Goal: Task Accomplishment & Management: Manage account settings

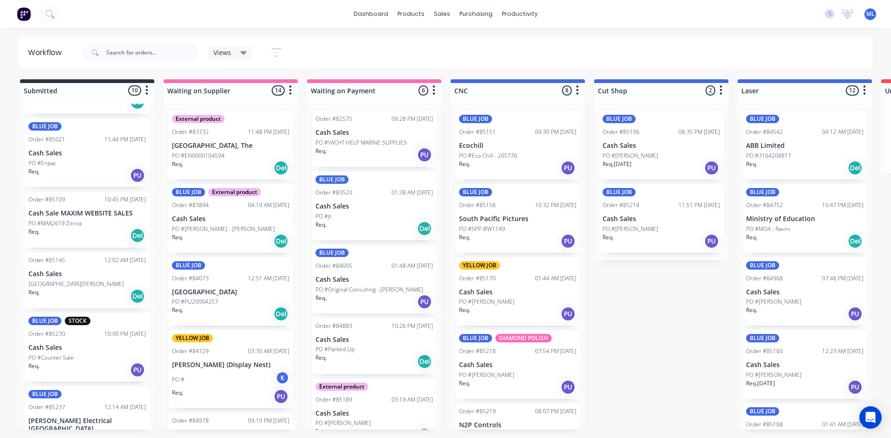
scroll to position [233, 0]
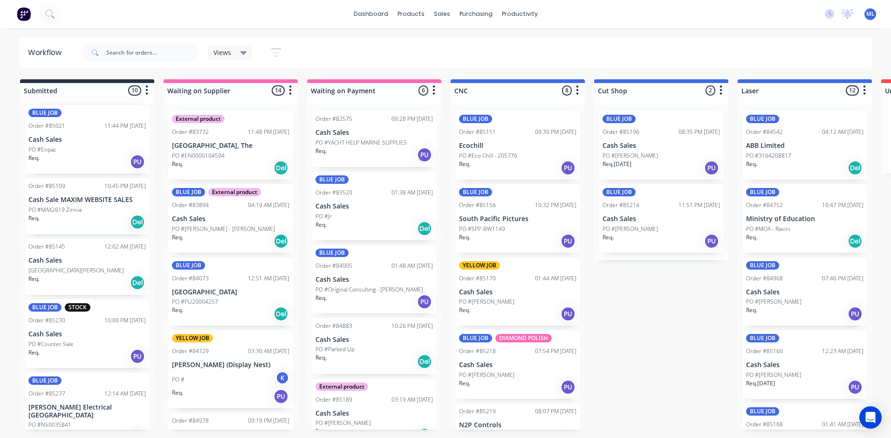
click at [86, 341] on div "PO #Counter Sale" at bounding box center [86, 344] width 117 height 8
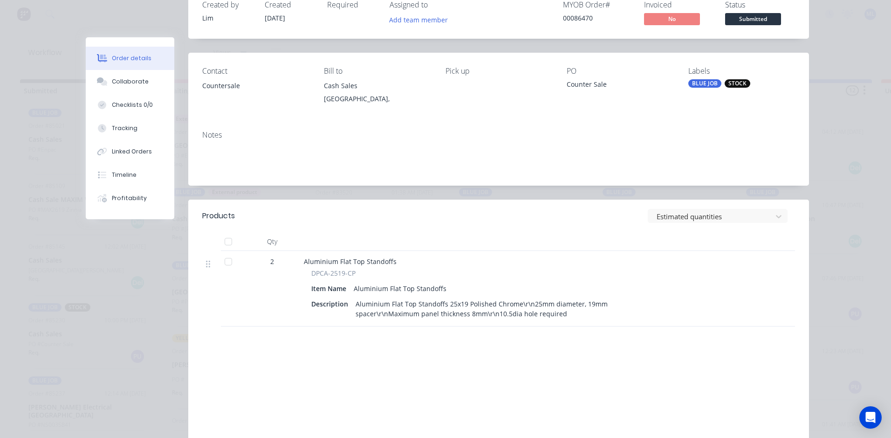
scroll to position [0, 0]
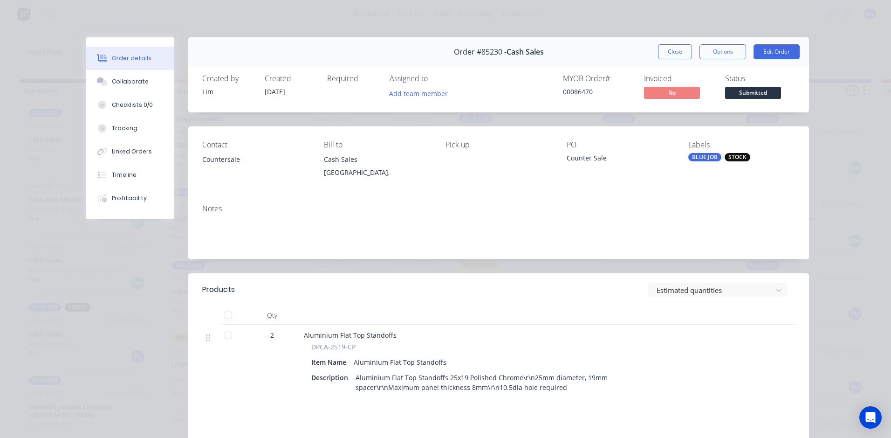
drag, startPoint x: 659, startPoint y: 51, endPoint x: 479, endPoint y: 91, distance: 184.8
click at [660, 52] on button "Close" at bounding box center [675, 51] width 34 height 15
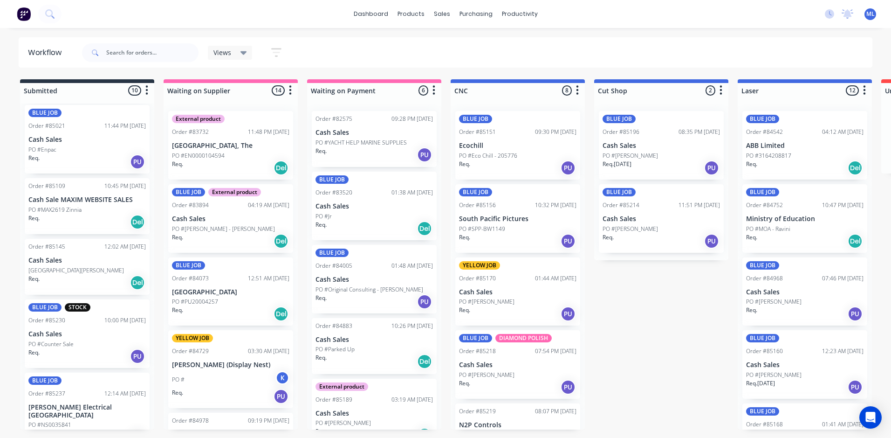
click at [62, 158] on div "Req. PU" at bounding box center [86, 162] width 117 height 16
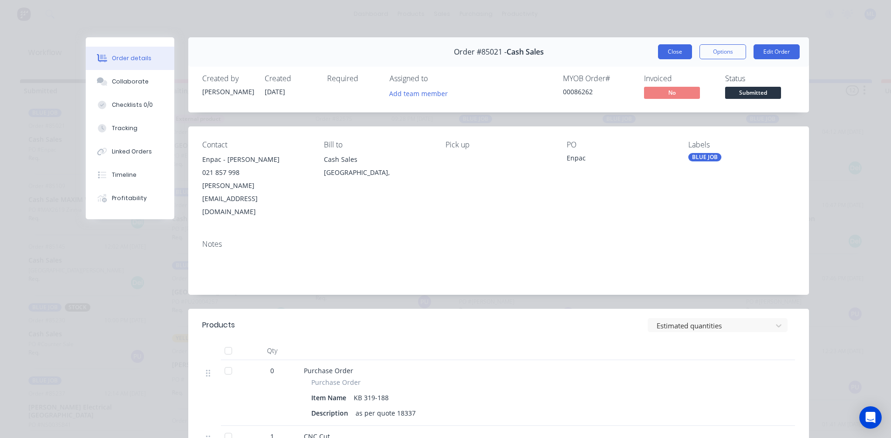
click at [661, 55] on button "Close" at bounding box center [675, 51] width 34 height 15
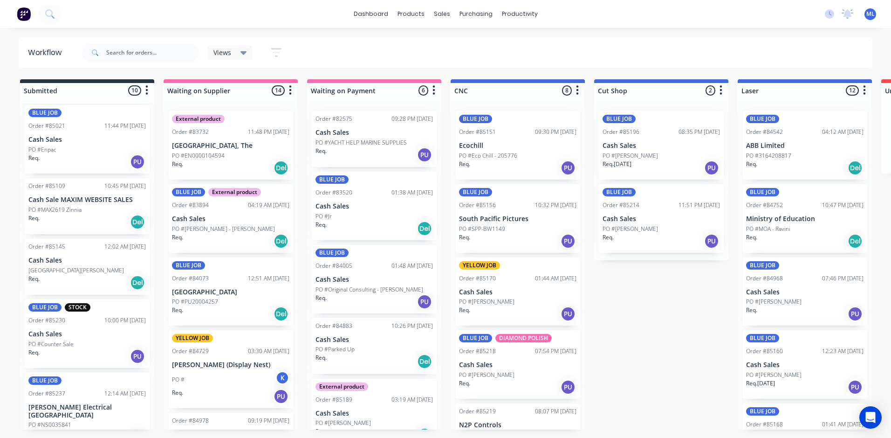
click at [74, 139] on p "Cash Sales" at bounding box center [86, 140] width 117 height 8
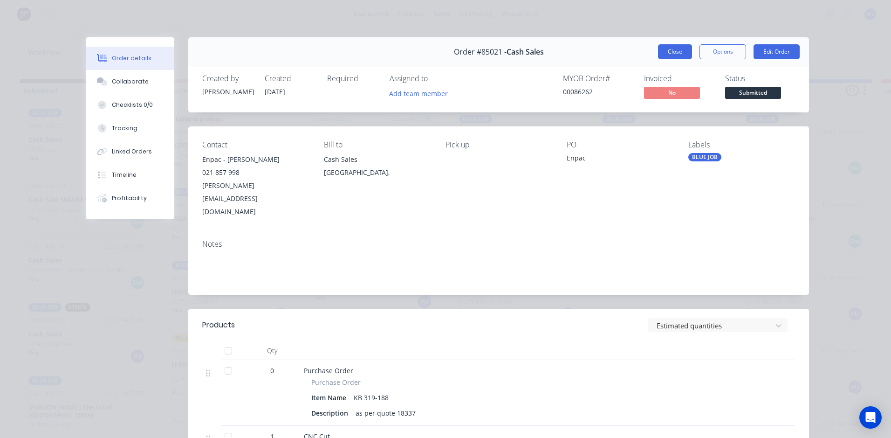
click at [666, 52] on button "Close" at bounding box center [675, 51] width 34 height 15
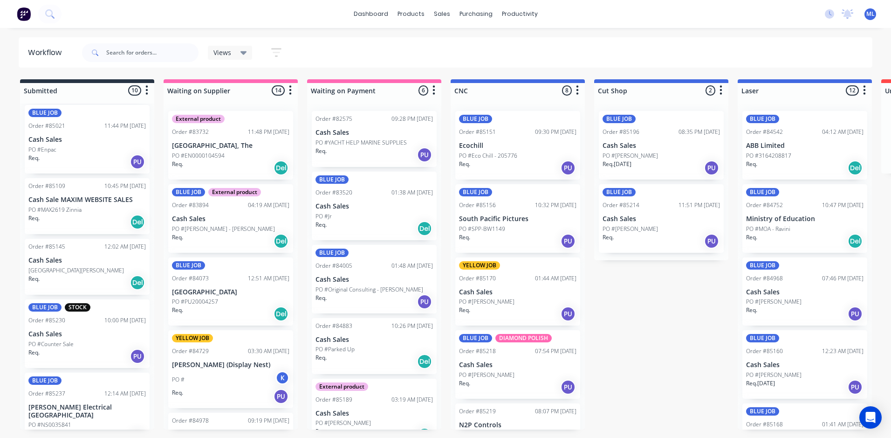
click at [97, 276] on div "Req. Del" at bounding box center [86, 283] width 117 height 16
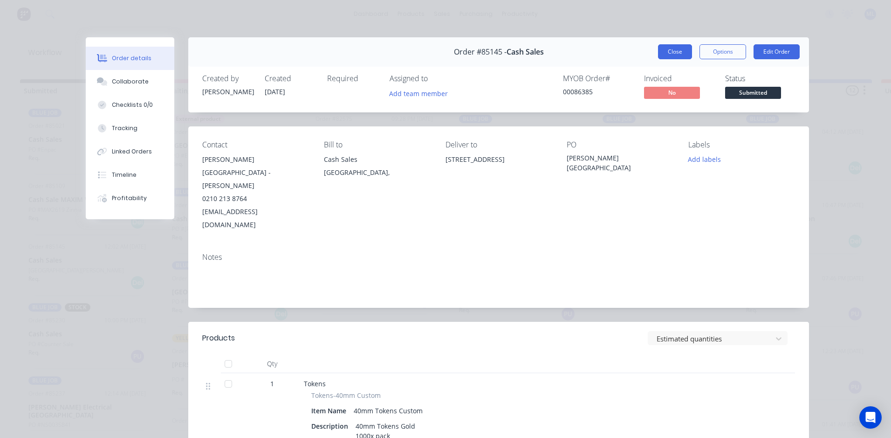
click at [670, 54] on button "Close" at bounding box center [675, 51] width 34 height 15
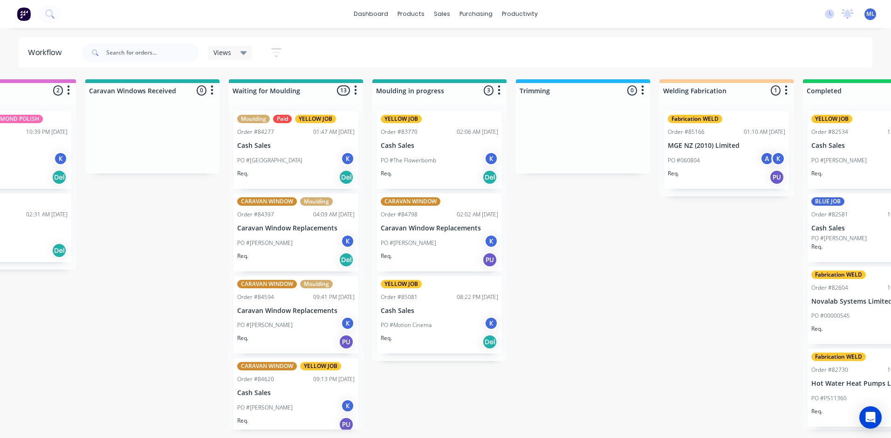
scroll to position [0, 1342]
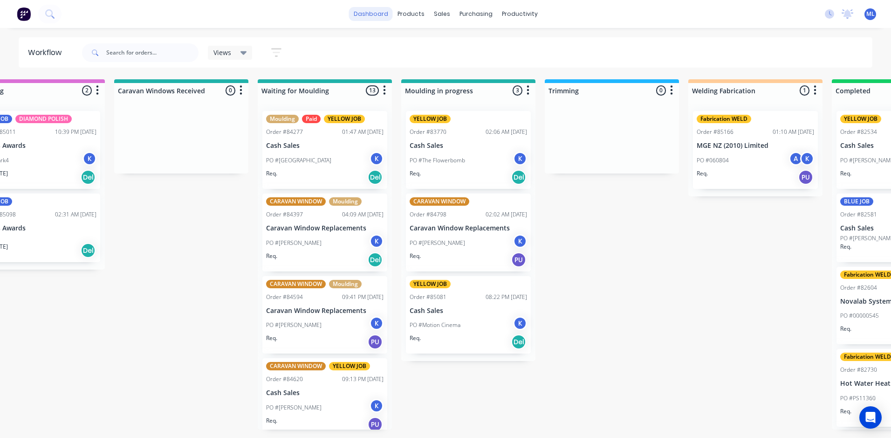
click at [369, 11] on link "dashboard" at bounding box center [371, 14] width 44 height 14
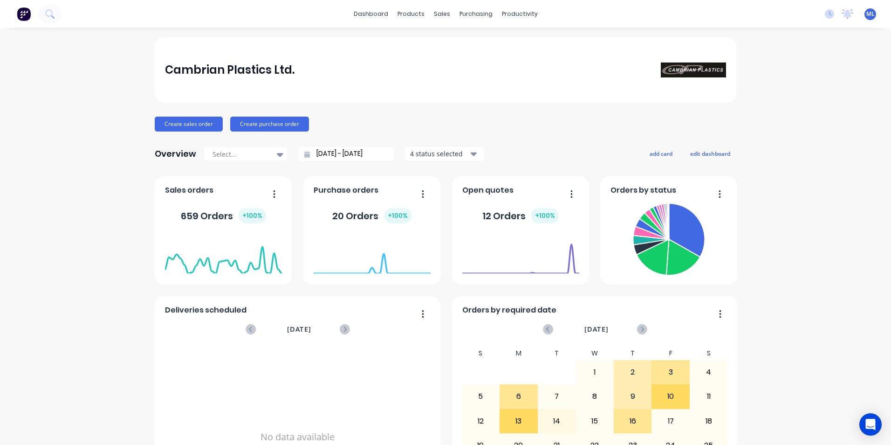
click at [571, 190] on icon "button" at bounding box center [572, 193] width 2 height 9
click at [513, 219] on div "Delete" at bounding box center [534, 218] width 72 height 14
click at [719, 193] on icon "button" at bounding box center [720, 193] width 2 height 9
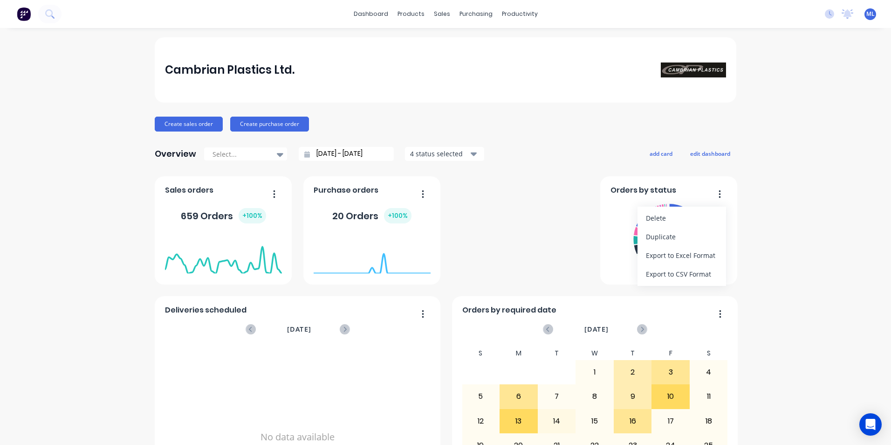
drag, startPoint x: 718, startPoint y: 190, endPoint x: 642, endPoint y: 225, distance: 84.1
click at [718, 191] on button "button" at bounding box center [717, 194] width 20 height 14
drag, startPoint x: 721, startPoint y: 156, endPoint x: 717, endPoint y: 165, distance: 9.6
click at [720, 157] on button "edit dashboard" at bounding box center [710, 153] width 52 height 12
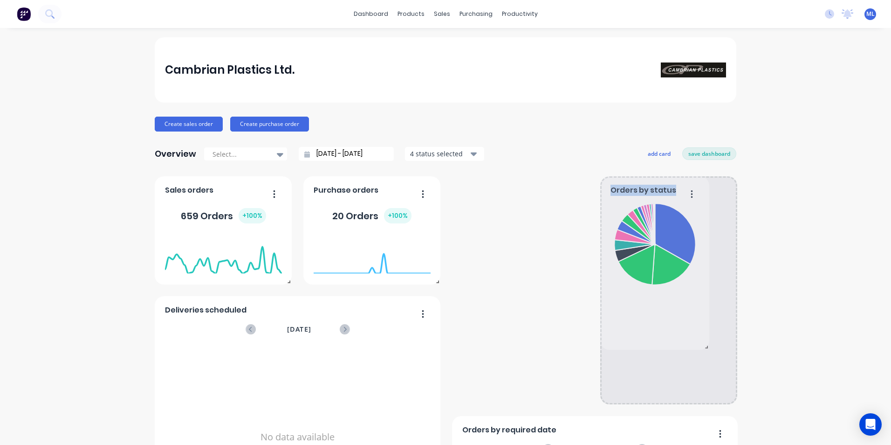
drag, startPoint x: 731, startPoint y: 282, endPoint x: 768, endPoint y: 347, distance: 75.2
click at [768, 347] on div "Cambrian Plastics Ltd. Create sales order Create purchase order Overview Select…" at bounding box center [445, 340] width 891 height 607
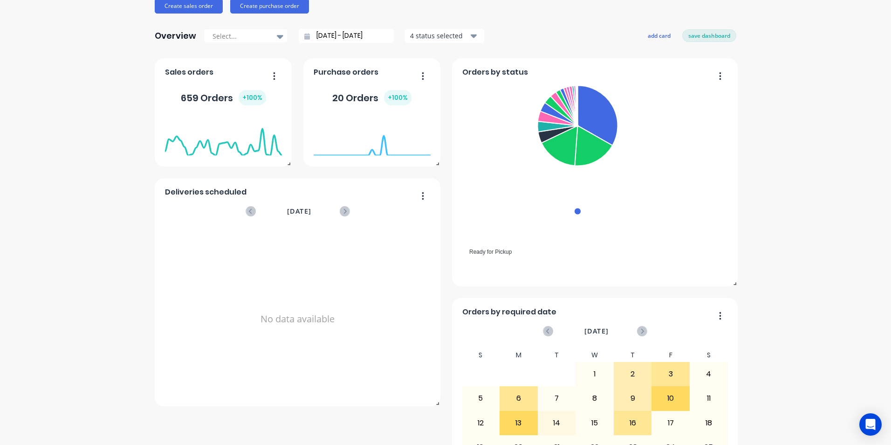
scroll to position [140, 0]
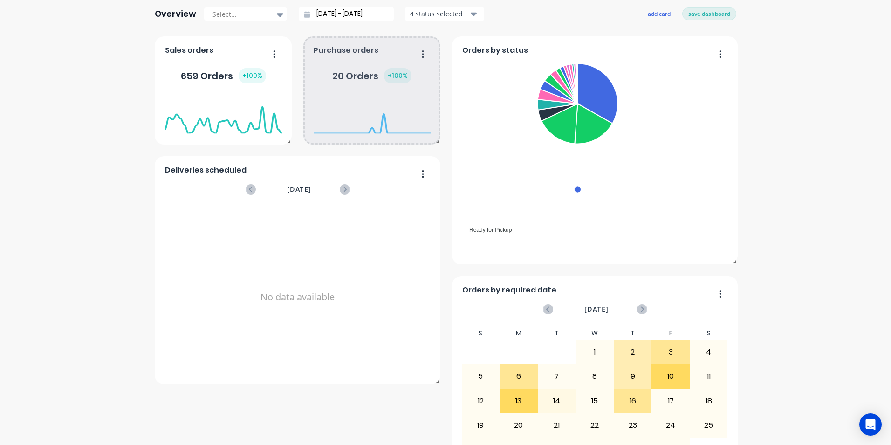
click at [417, 173] on div "[DATE] Orders: 0" at bounding box center [372, 134] width 117 height 88
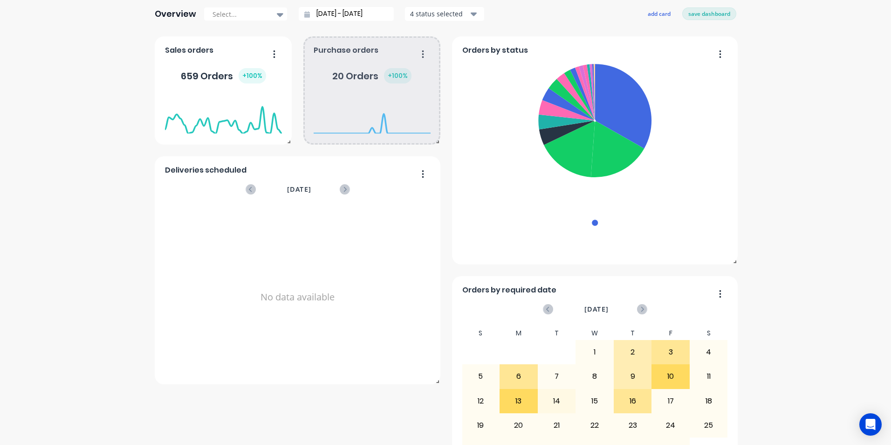
click at [420, 174] on div at bounding box center [372, 134] width 117 height 88
click at [421, 173] on div at bounding box center [372, 134] width 117 height 88
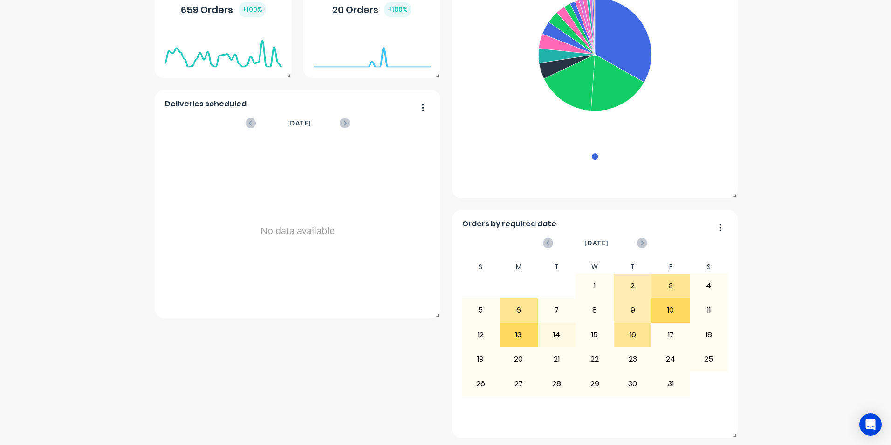
scroll to position [208, 0]
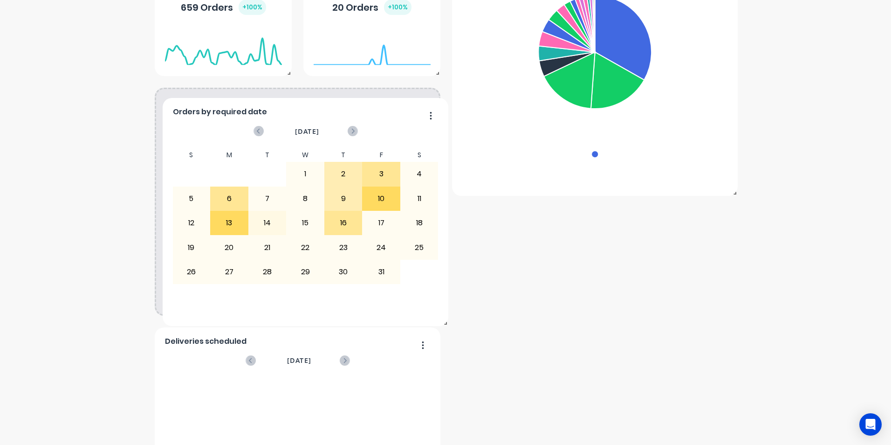
drag, startPoint x: 662, startPoint y: 225, endPoint x: 373, endPoint y: 108, distance: 312.1
click at [373, 108] on div "Orders by required date" at bounding box center [306, 115] width 266 height 14
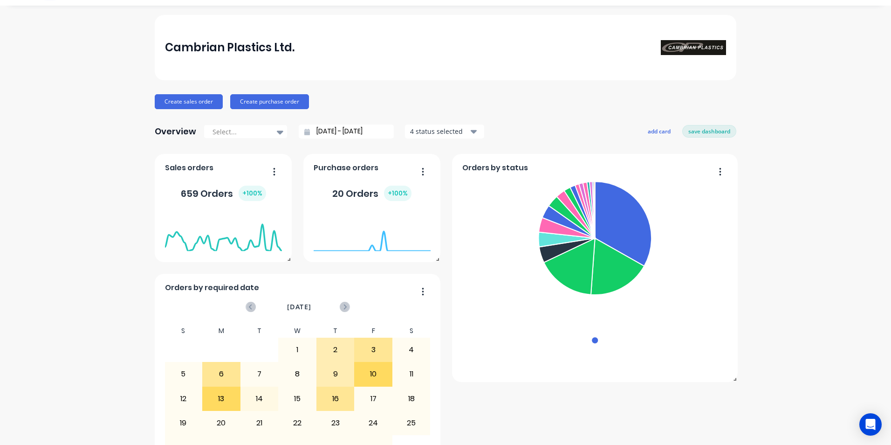
scroll to position [0, 0]
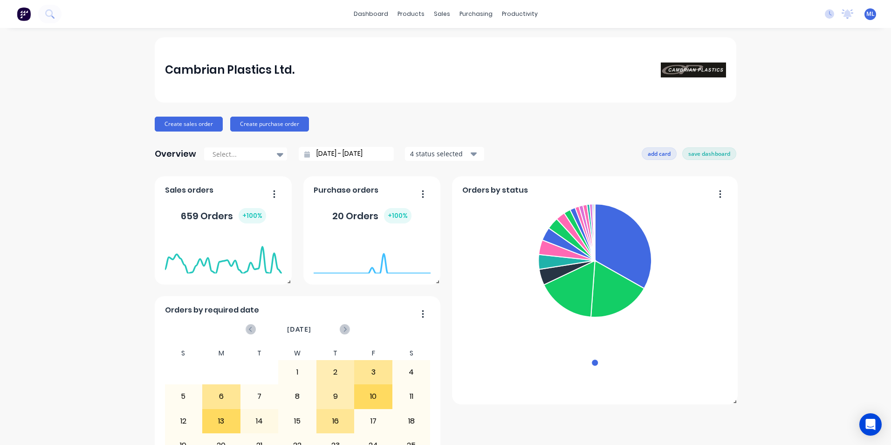
click at [651, 155] on button "add card" at bounding box center [659, 153] width 35 height 12
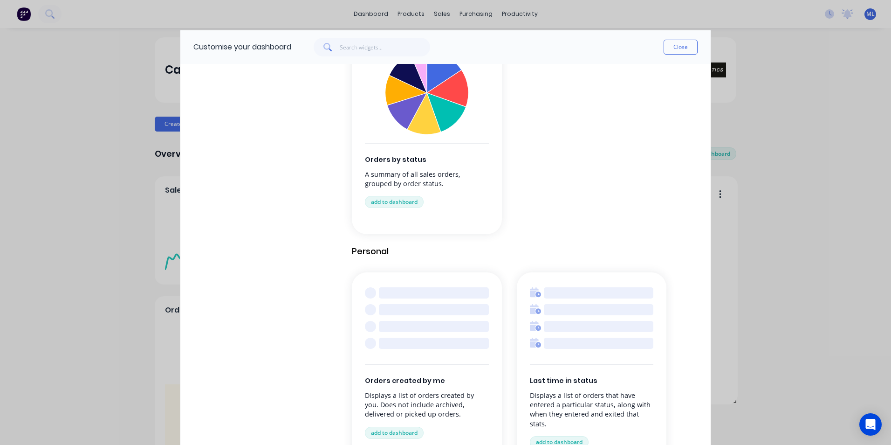
scroll to position [917, 0]
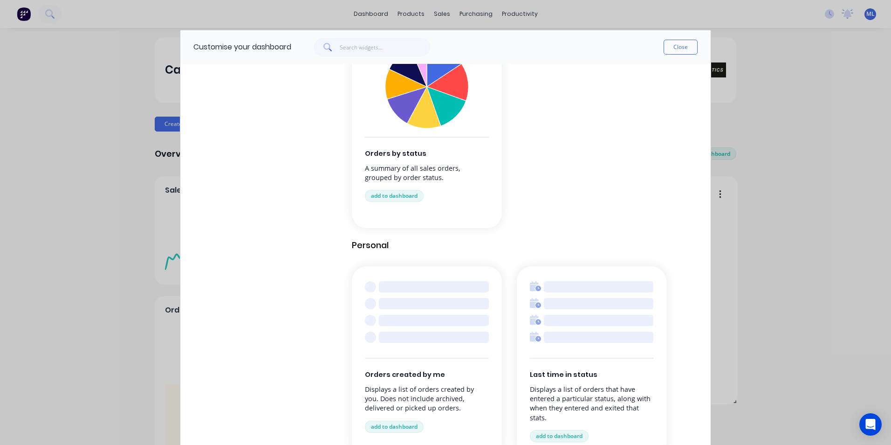
drag, startPoint x: 554, startPoint y: 436, endPoint x: 737, endPoint y: 264, distance: 251.7
click at [554, 436] on button "add to dashboard" at bounding box center [559, 436] width 59 height 12
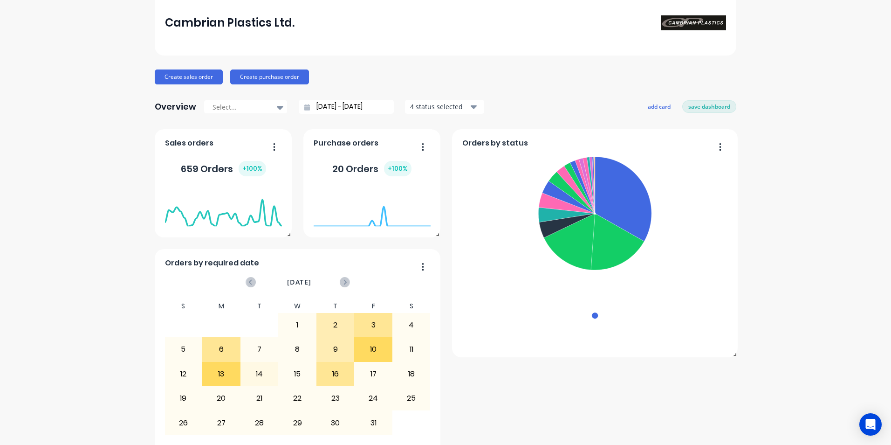
scroll to position [47, 0]
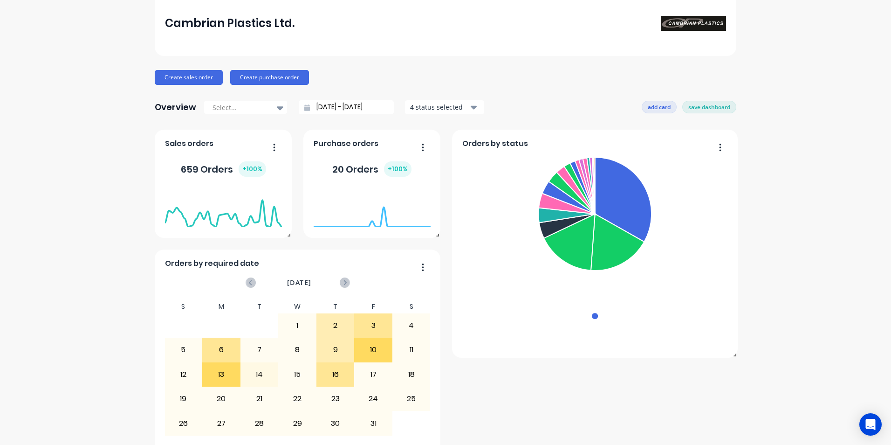
click at [647, 110] on button "add card" at bounding box center [659, 107] width 35 height 12
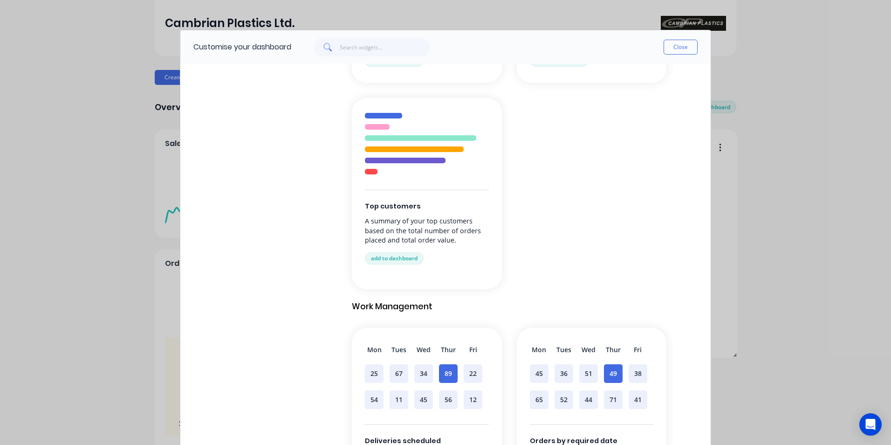
scroll to position [420, 0]
click at [423, 161] on div at bounding box center [405, 161] width 81 height 6
drag, startPoint x: 396, startPoint y: 259, endPoint x: 470, endPoint y: 245, distance: 76.0
click at [396, 258] on button "add to dashboard" at bounding box center [394, 259] width 59 height 12
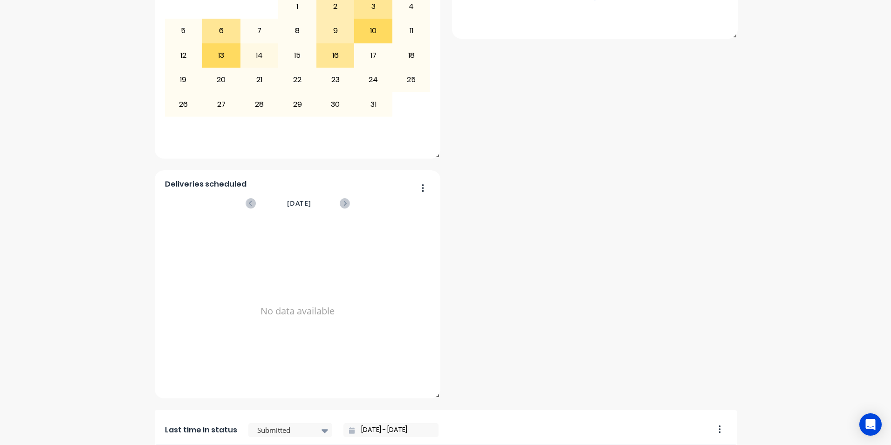
scroll to position [368, 0]
click at [422, 182] on icon "button" at bounding box center [423, 185] width 2 height 9
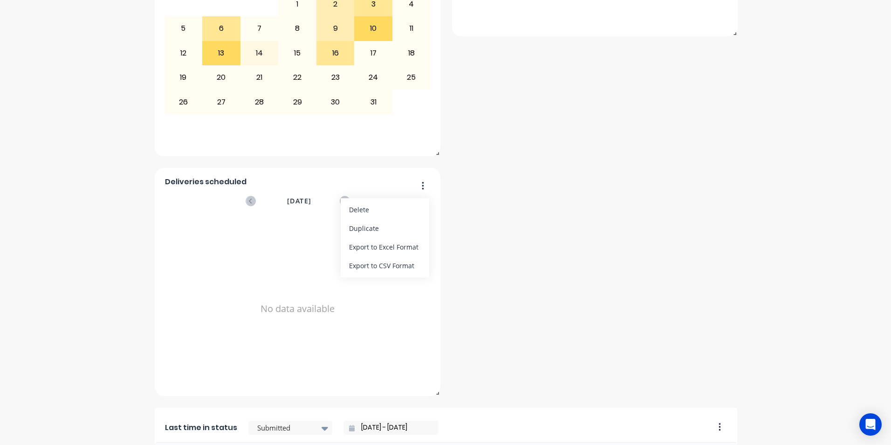
click at [366, 209] on div "Delete" at bounding box center [385, 210] width 72 height 14
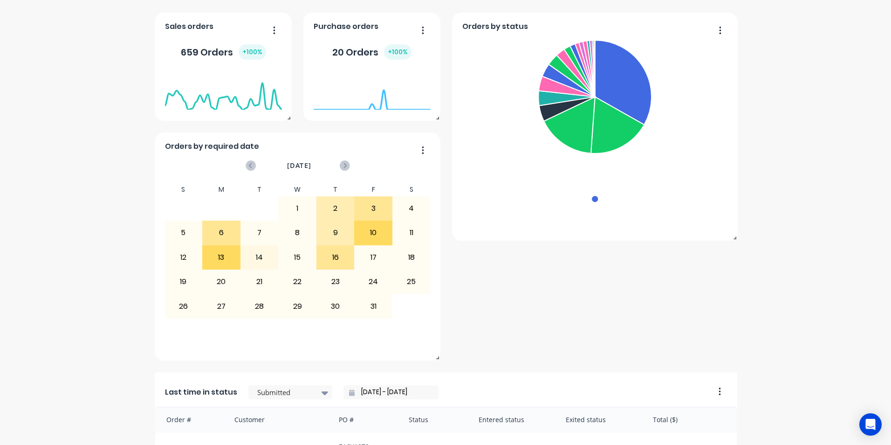
scroll to position [88, 0]
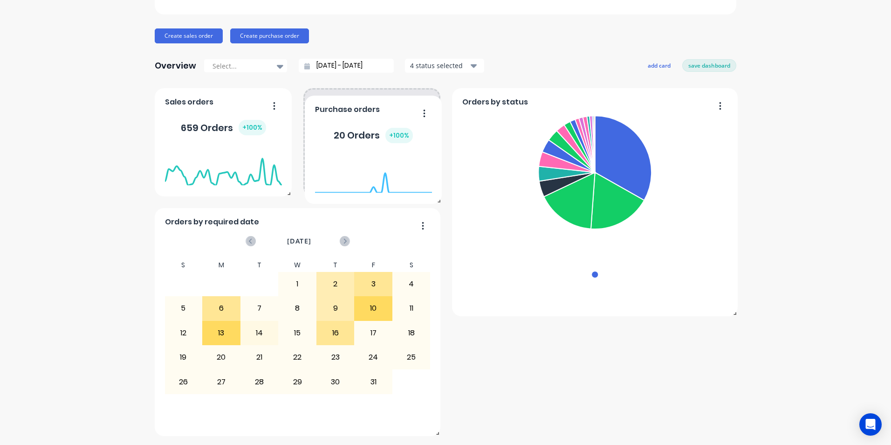
drag, startPoint x: 390, startPoint y: 105, endPoint x: 416, endPoint y: 111, distance: 26.7
click at [388, 102] on div "Purchase orders 20 Orders + 100 %" at bounding box center [373, 150] width 137 height 108
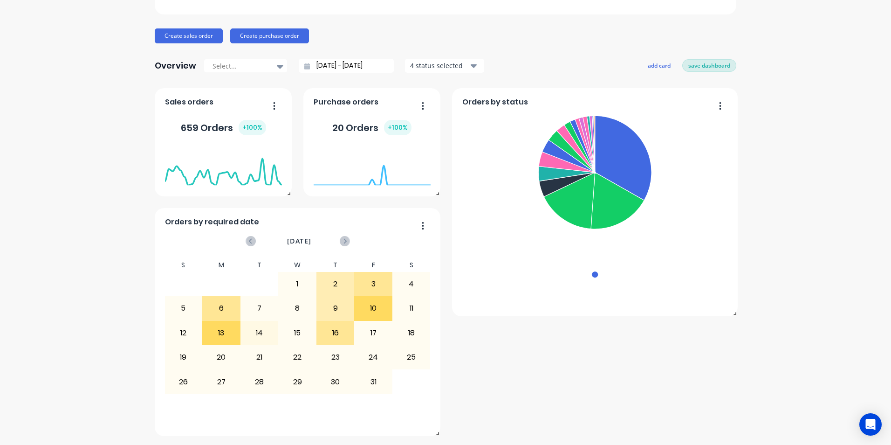
click at [693, 67] on button "save dashboard" at bounding box center [710, 65] width 54 height 12
drag, startPoint x: 419, startPoint y: 104, endPoint x: 421, endPoint y: 117, distance: 13.2
click at [422, 104] on icon "button" at bounding box center [423, 105] width 2 height 9
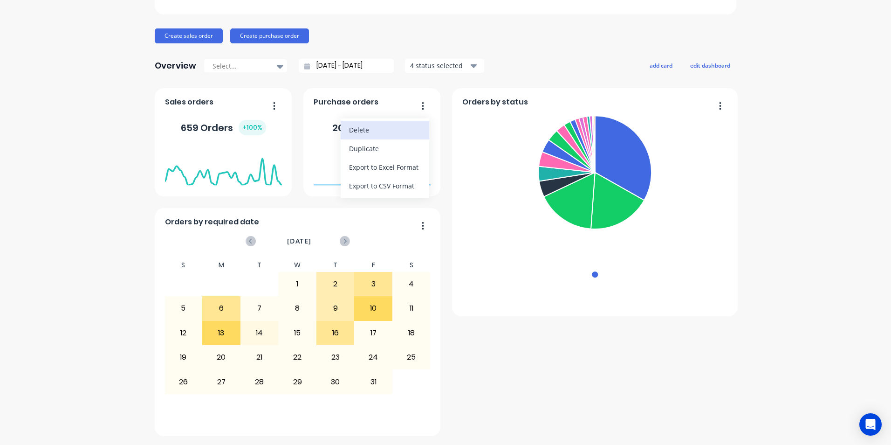
click at [367, 132] on div "Delete" at bounding box center [385, 130] width 72 height 14
click at [701, 62] on button "edit dashboard" at bounding box center [710, 65] width 52 height 12
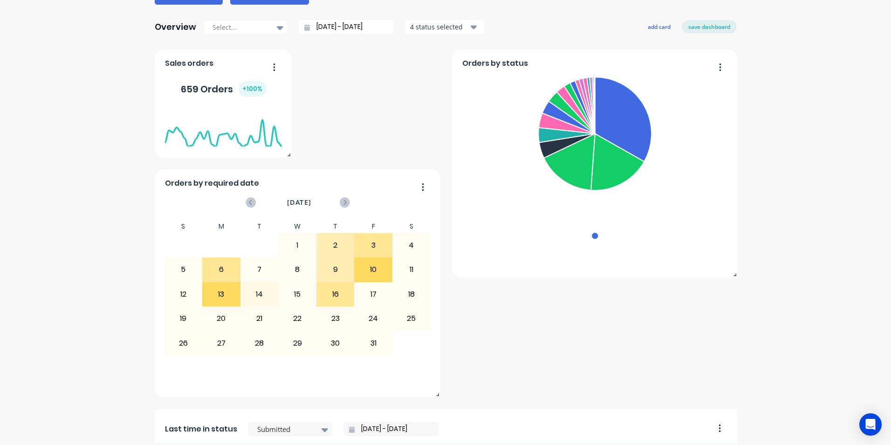
scroll to position [135, 0]
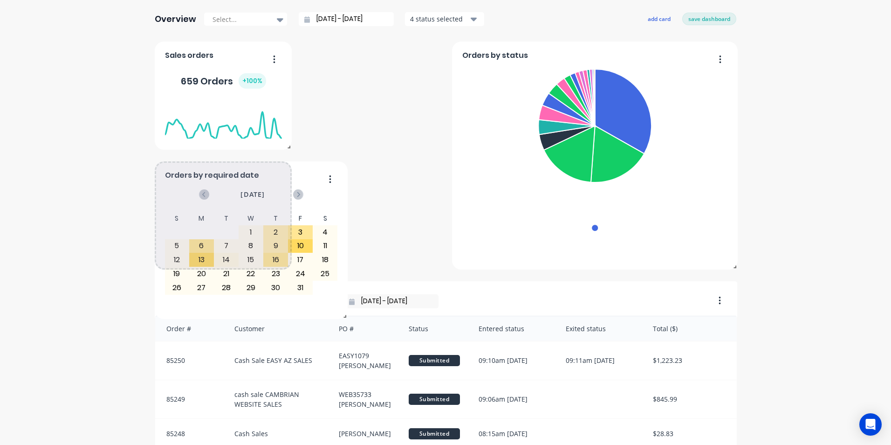
drag, startPoint x: 434, startPoint y: 387, endPoint x: 341, endPoint y: 317, distance: 116.5
click at [341, 317] on span at bounding box center [342, 314] width 9 height 9
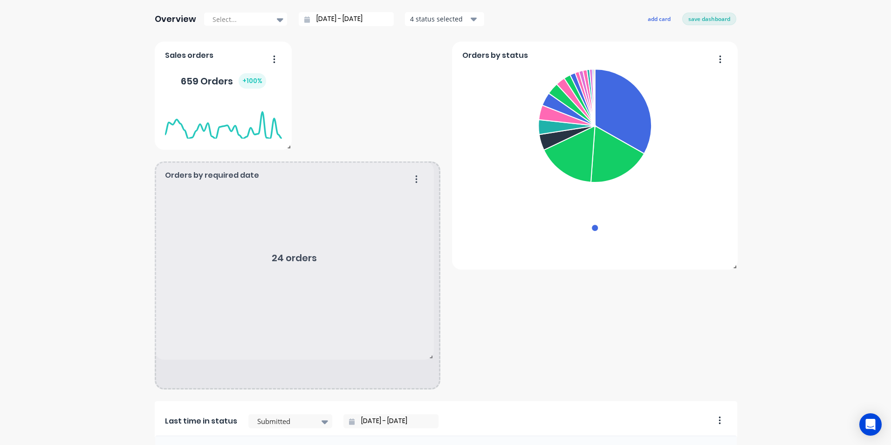
drag, startPoint x: 287, startPoint y: 268, endPoint x: 429, endPoint y: 358, distance: 168.3
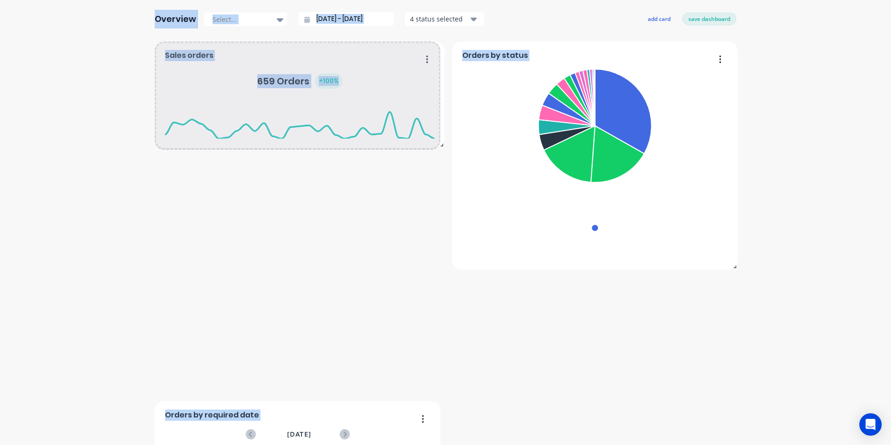
drag, startPoint x: 286, startPoint y: 149, endPoint x: 439, endPoint y: 147, distance: 152.9
click at [439, 147] on span at bounding box center [439, 142] width 9 height 9
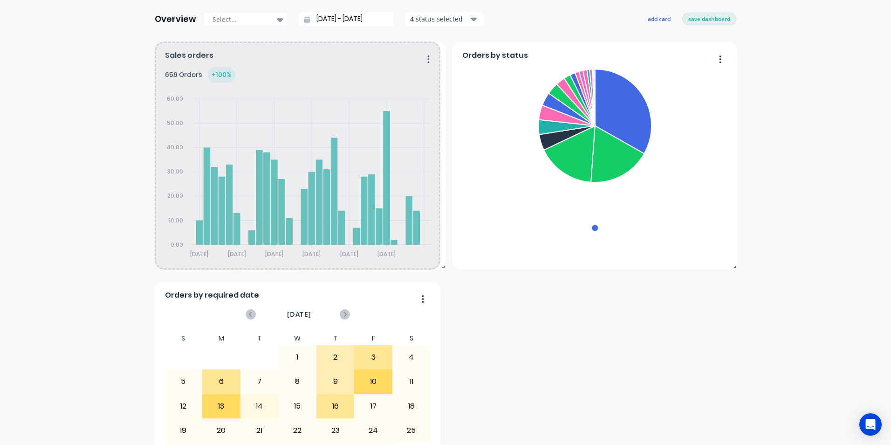
drag, startPoint x: 434, startPoint y: 389, endPoint x: 439, endPoint y: 335, distance: 53.9
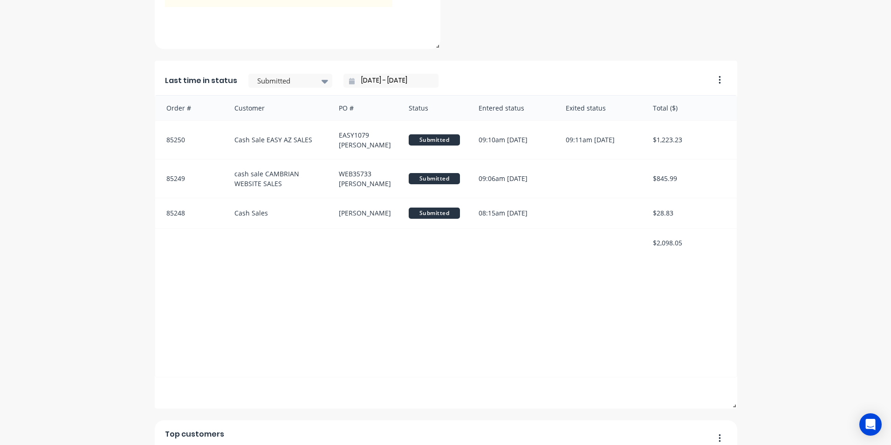
scroll to position [601, 0]
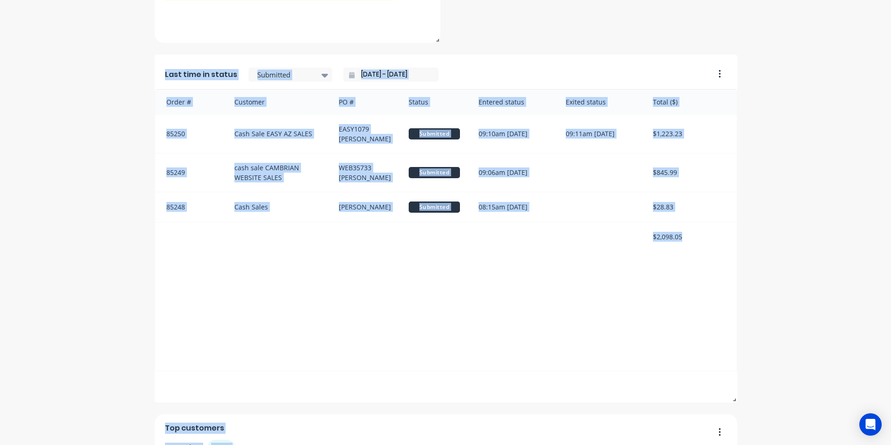
drag, startPoint x: 731, startPoint y: 403, endPoint x: 726, endPoint y: 396, distance: 7.8
click at [726, 396] on div "Top customers 660 orders + 100 % Cash Sales Cash Sales cash sale CAMBRIAN... ca…" at bounding box center [446, 108] width 582 height 1067
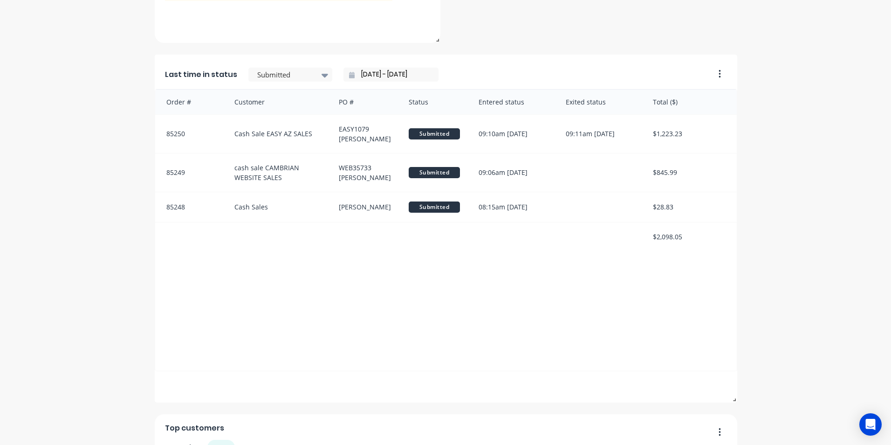
drag, startPoint x: 726, startPoint y: 396, endPoint x: 772, endPoint y: 403, distance: 46.2
click at [772, 403] on div "Cambrian Plastics Ltd. Create sales order Create purchase order Overview Select…" at bounding box center [445, 39] width 891 height 1206
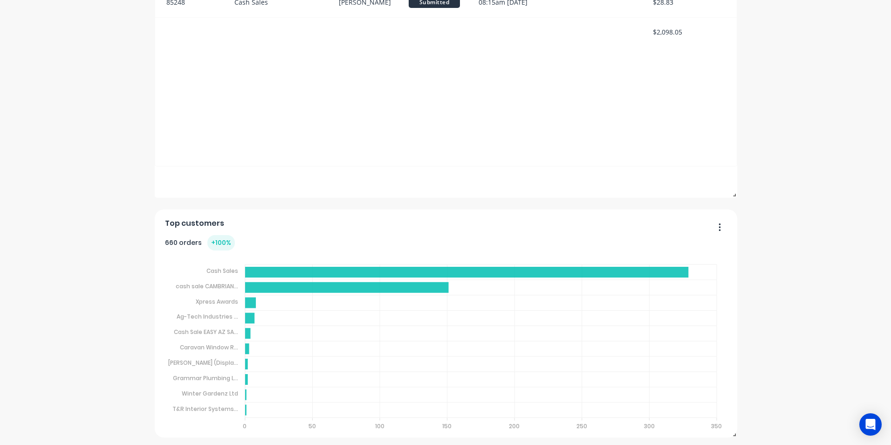
scroll to position [808, 0]
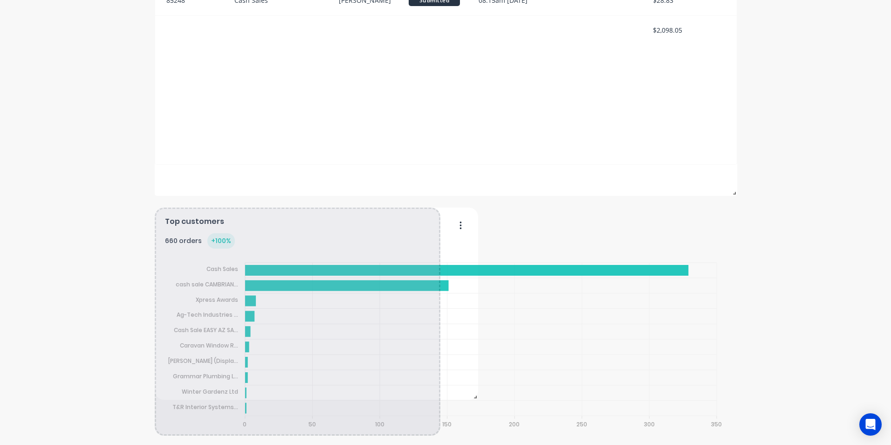
drag, startPoint x: 732, startPoint y: 432, endPoint x: 472, endPoint y: 396, distance: 261.7
click at [472, 396] on span at bounding box center [473, 394] width 9 height 9
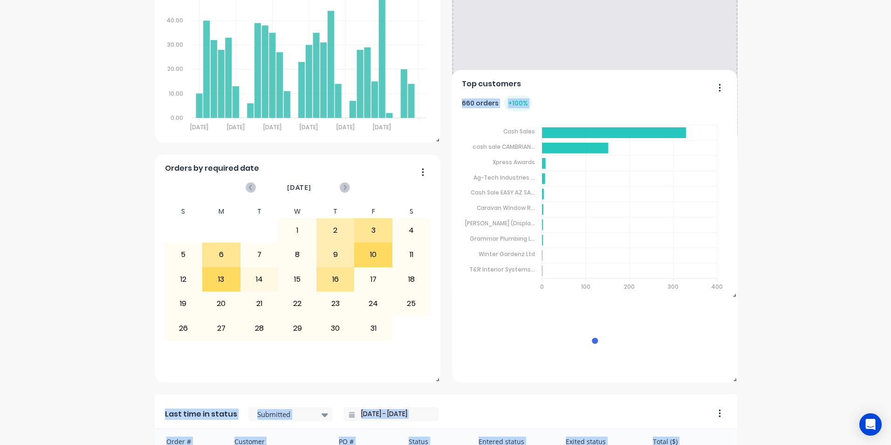
scroll to position [242, 0]
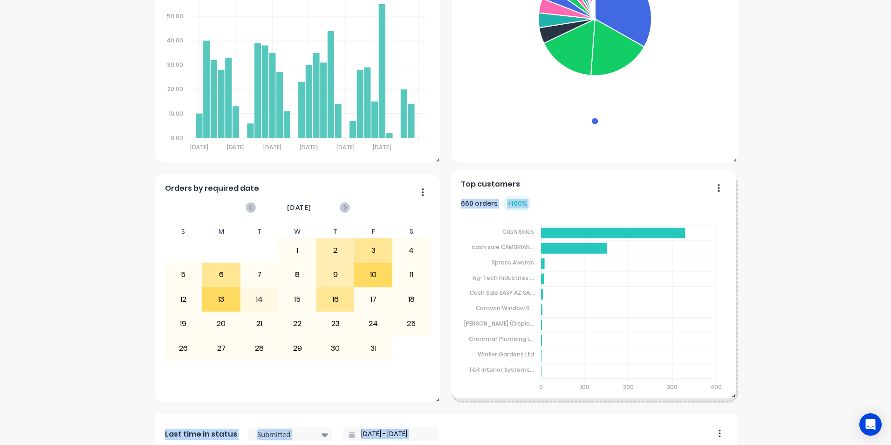
drag, startPoint x: 282, startPoint y: 226, endPoint x: 816, endPoint y: 184, distance: 535.9
click at [623, 192] on div "Top customers" at bounding box center [594, 187] width 266 height 14
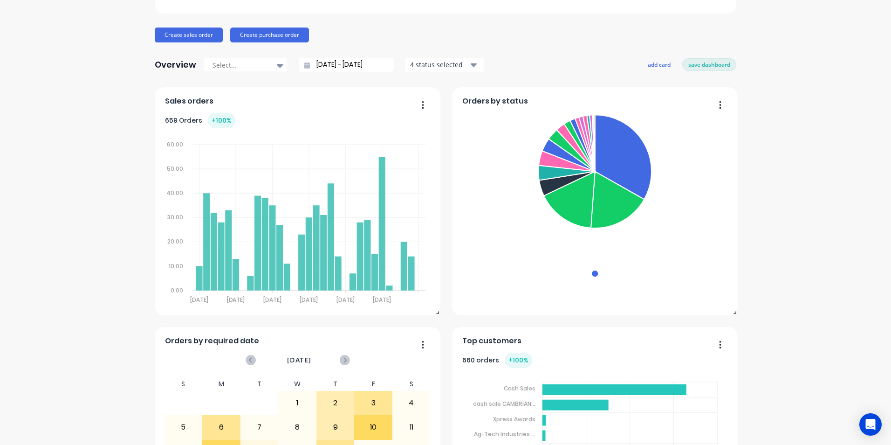
scroll to position [8, 0]
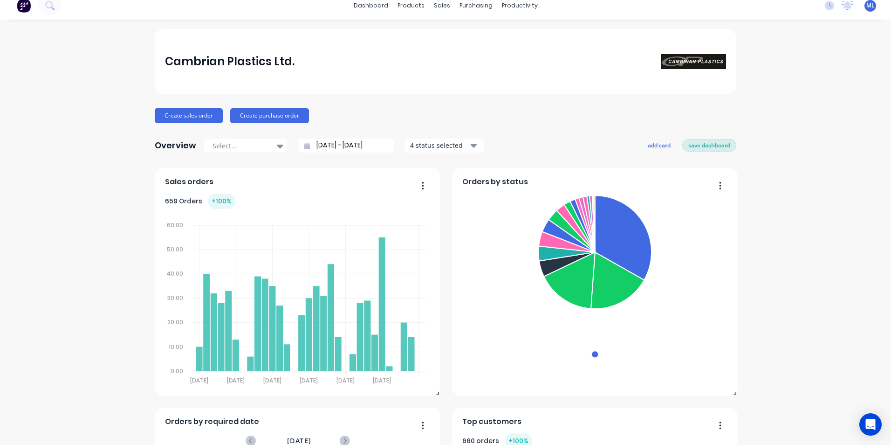
click at [691, 143] on button "save dashboard" at bounding box center [710, 145] width 54 height 12
